Goal: Transaction & Acquisition: Book appointment/travel/reservation

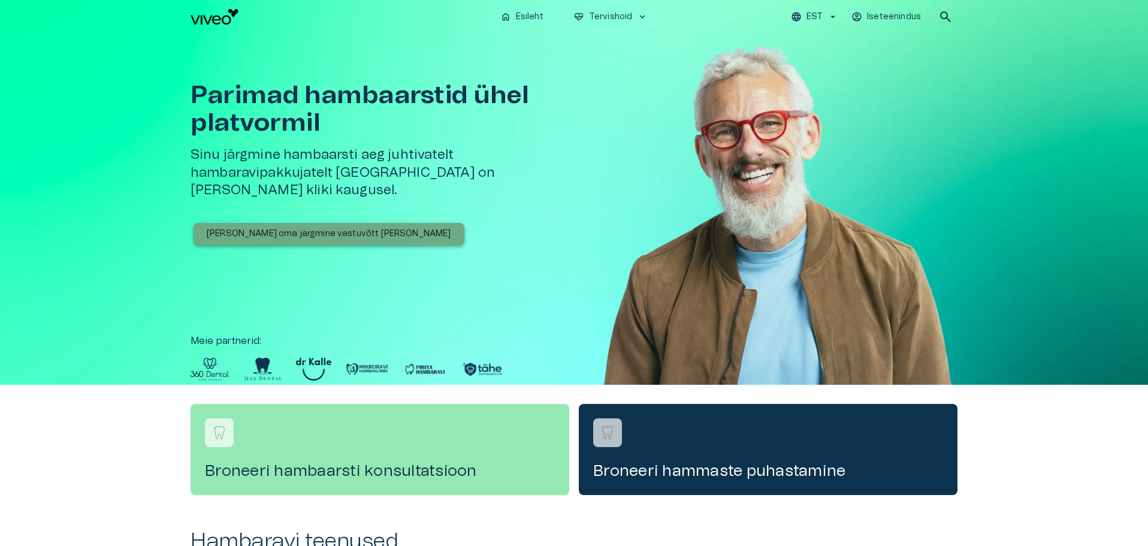
click at [334, 228] on p "[PERSON_NAME] oma järgmine vastuvõtt [PERSON_NAME]" at bounding box center [329, 234] width 245 height 13
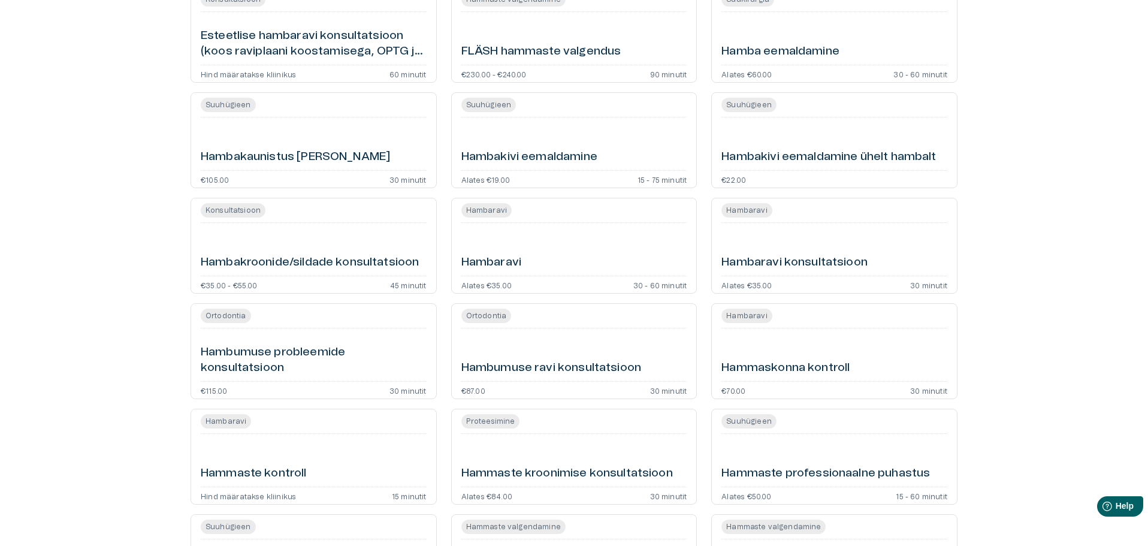
scroll to position [719, 0]
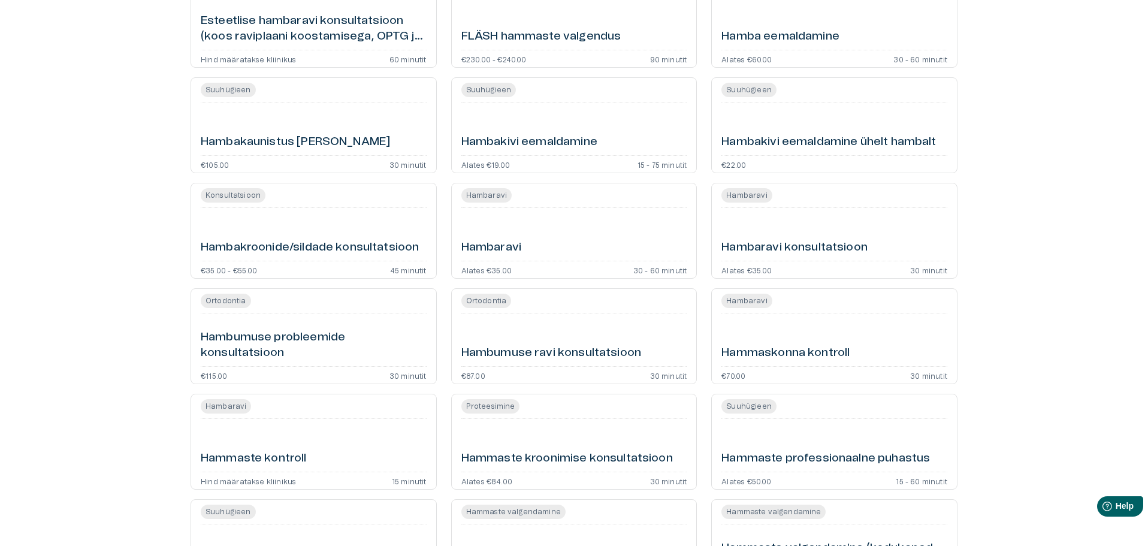
click at [801, 242] on h6 "Hambaravi konsultatsioon" at bounding box center [795, 248] width 146 height 16
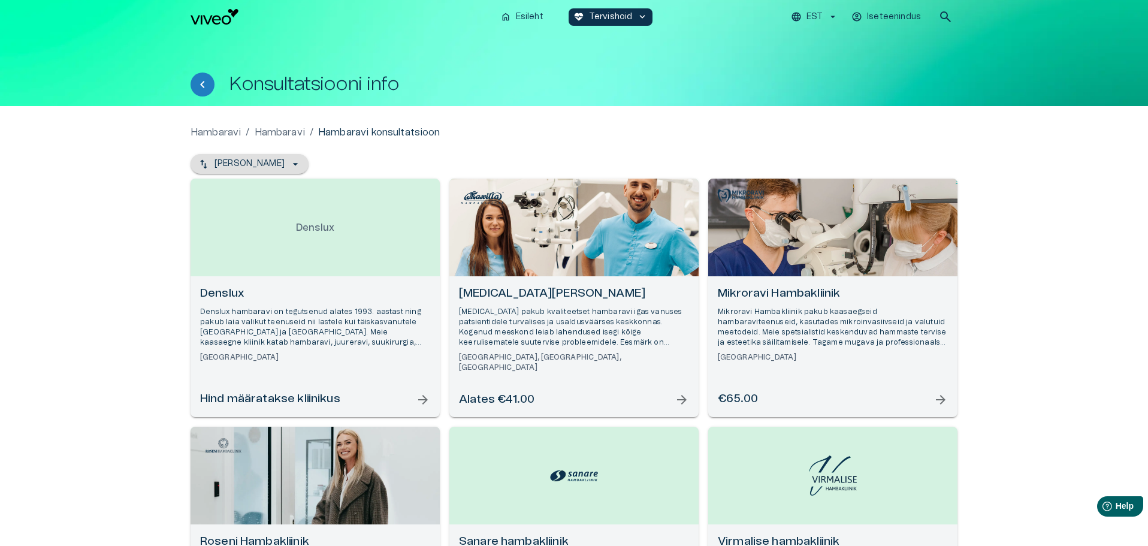
click at [290, 167] on icon "button" at bounding box center [296, 164] width 12 height 12
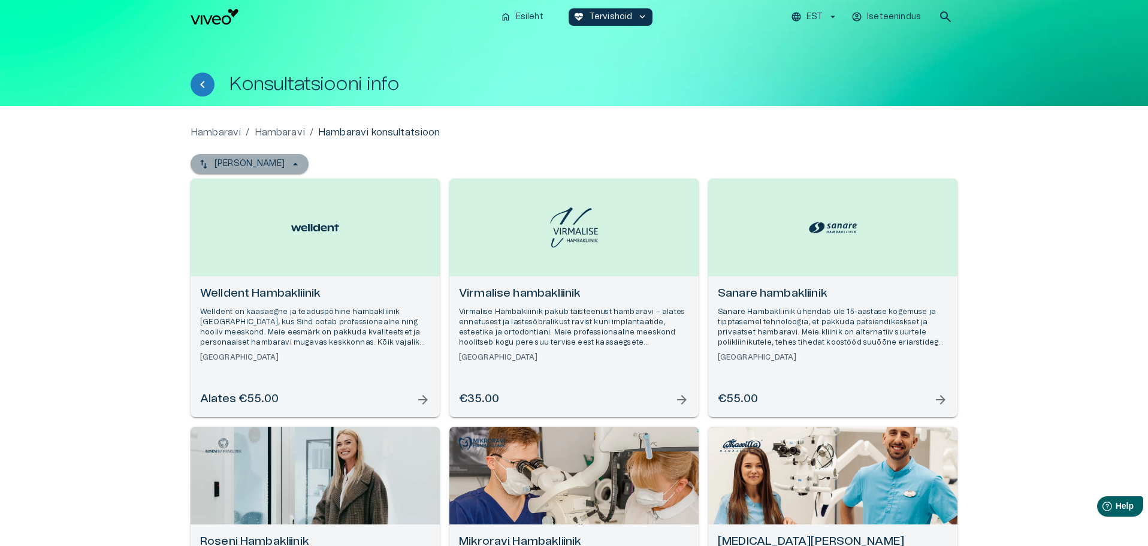
click at [290, 164] on icon "button" at bounding box center [296, 164] width 12 height 12
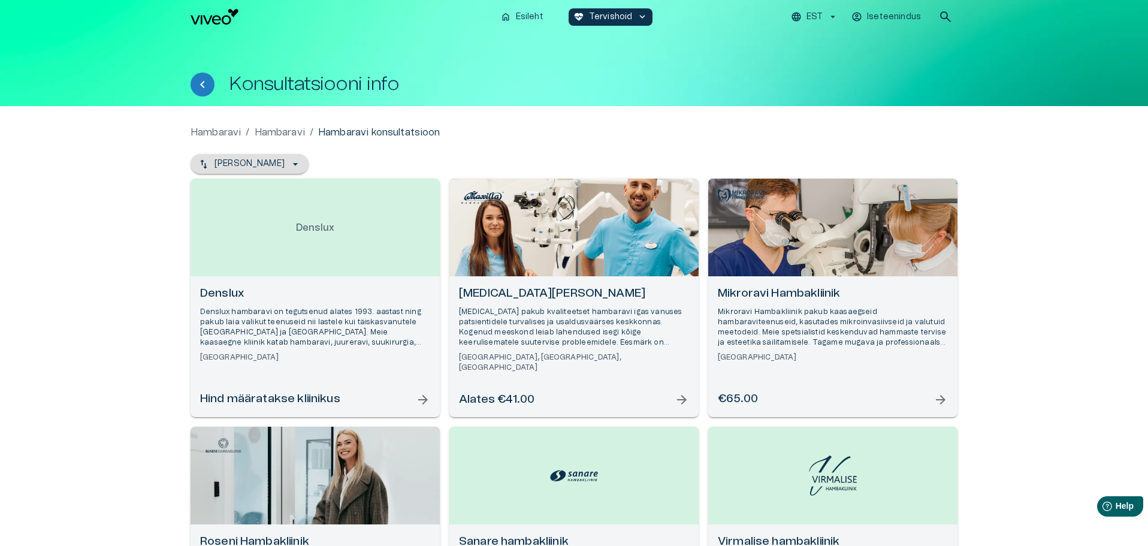
click at [943, 14] on span "search" at bounding box center [946, 17] width 14 height 14
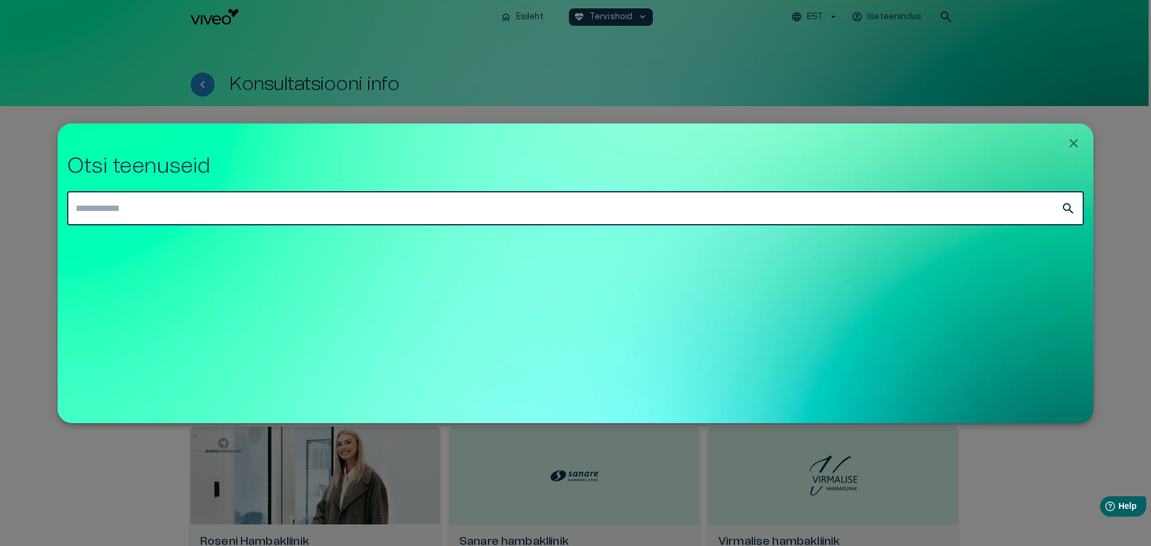
click at [1072, 144] on icon "Close" at bounding box center [1073, 143] width 8 height 8
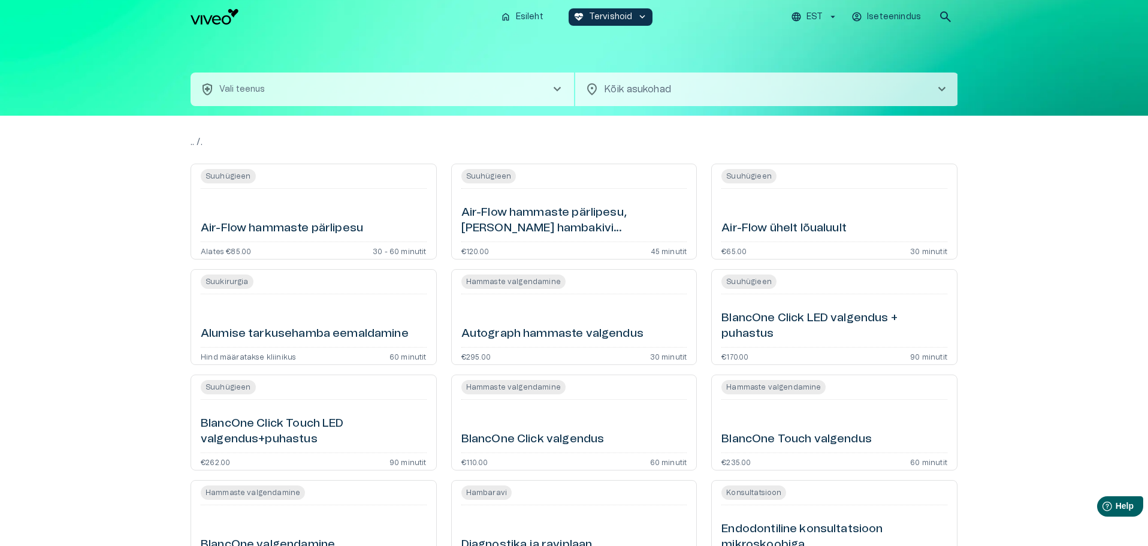
scroll to position [801, 0]
